Goal: Transaction & Acquisition: Purchase product/service

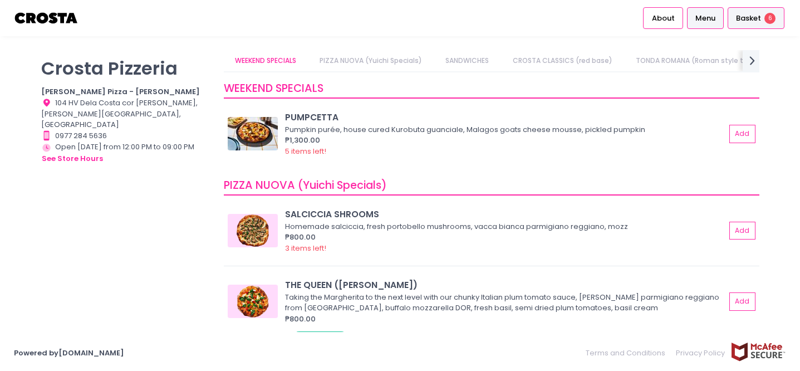
click at [738, 16] on span "Basket" at bounding box center [748, 18] width 25 height 11
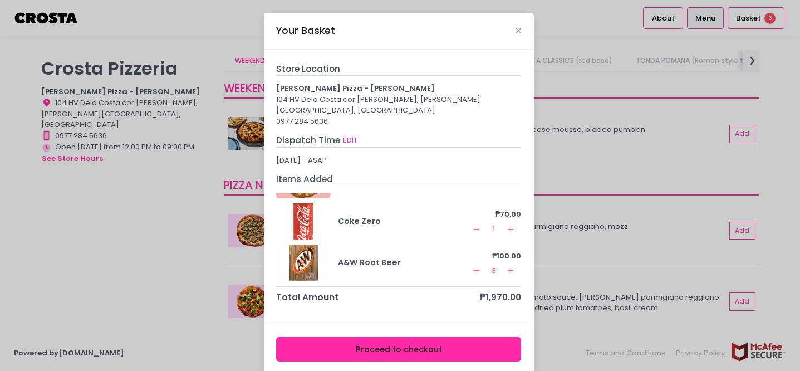
scroll to position [80, 0]
click at [472, 224] on icon "Remove Created with Sketch." at bounding box center [476, 228] width 9 height 9
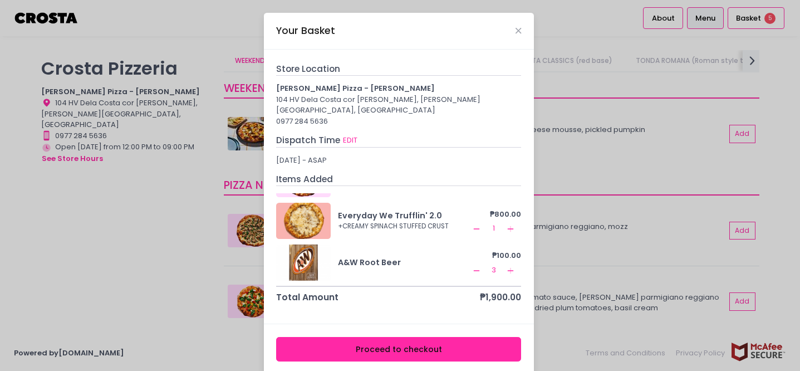
scroll to position [38, 0]
click at [472, 266] on icon "Remove Created with Sketch." at bounding box center [476, 270] width 9 height 9
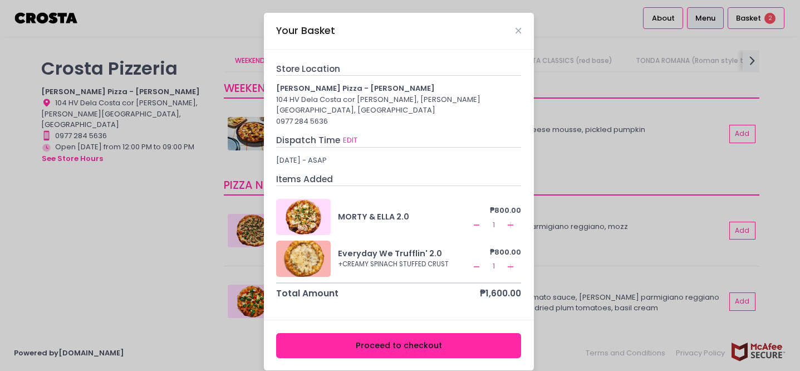
click at [483, 260] on button "Remove Created with Sketch." at bounding box center [476, 266] width 13 height 13
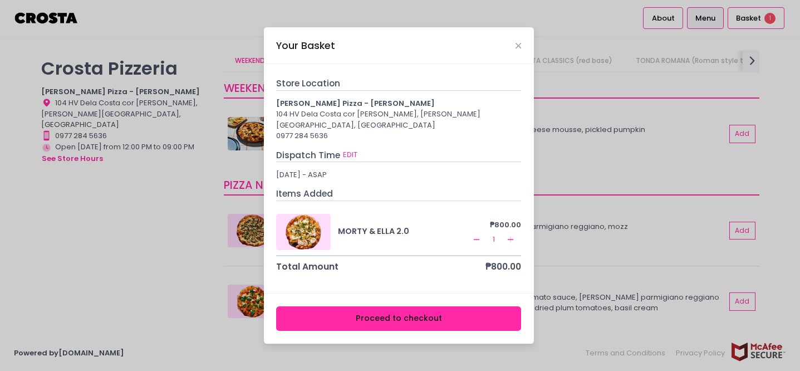
click at [191, 259] on div "Your Basket Store Location [PERSON_NAME] Pizza - [PERSON_NAME] 104 HV Dela Cost…" at bounding box center [400, 185] width 800 height 371
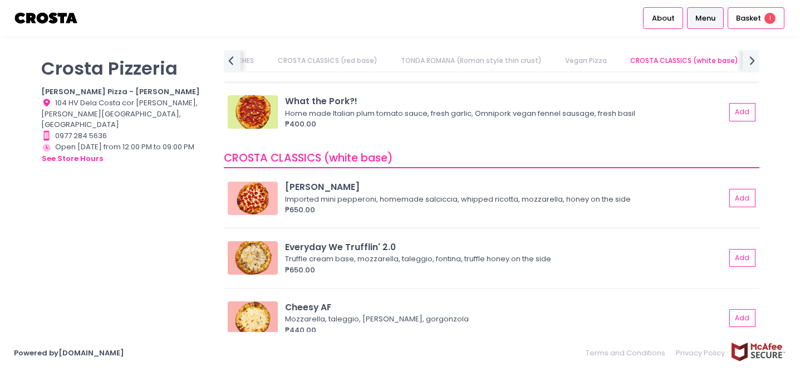
scroll to position [1041, 0]
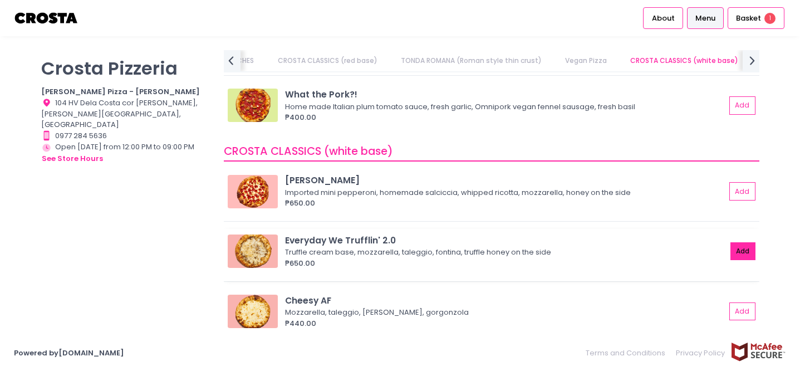
click at [751, 251] on button "Add" at bounding box center [744, 251] width 26 height 18
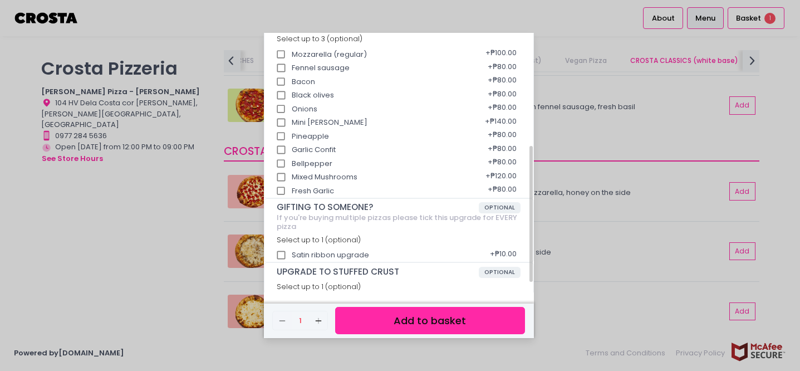
scroll to position [236, 0]
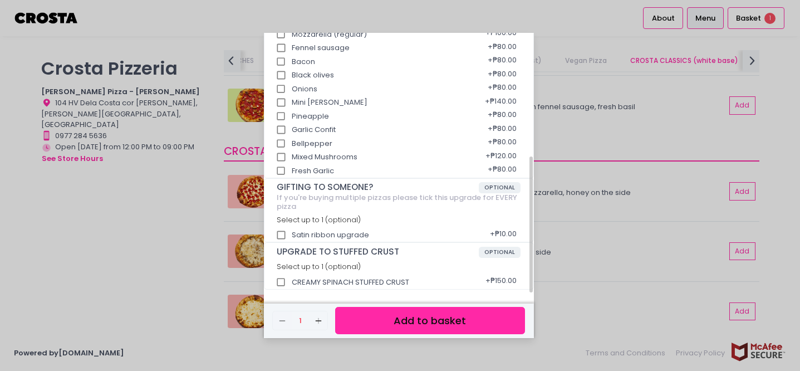
click at [283, 280] on input "CREAMY SPINACH STUFFED CRUST" at bounding box center [281, 282] width 21 height 21
checkbox input "true"
click at [411, 315] on button "Add to basket" at bounding box center [429, 320] width 189 height 27
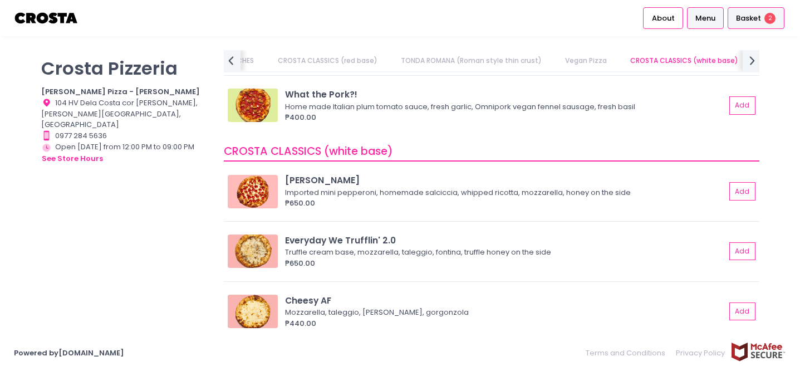
click at [751, 22] on span "Basket" at bounding box center [748, 18] width 25 height 11
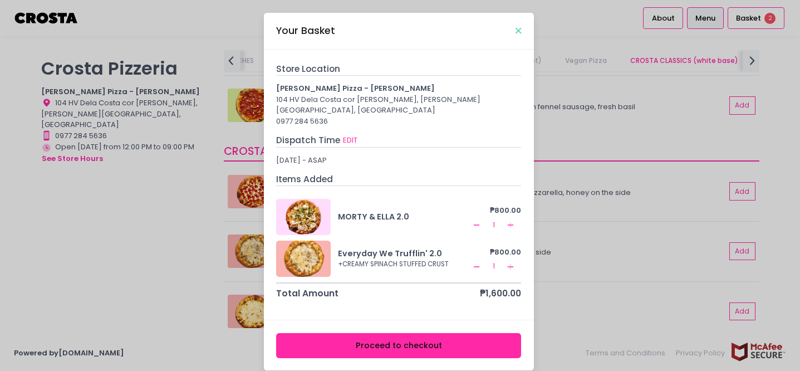
click at [516, 33] on icon "Close" at bounding box center [519, 31] width 6 height 8
